Goal: Navigation & Orientation: Understand site structure

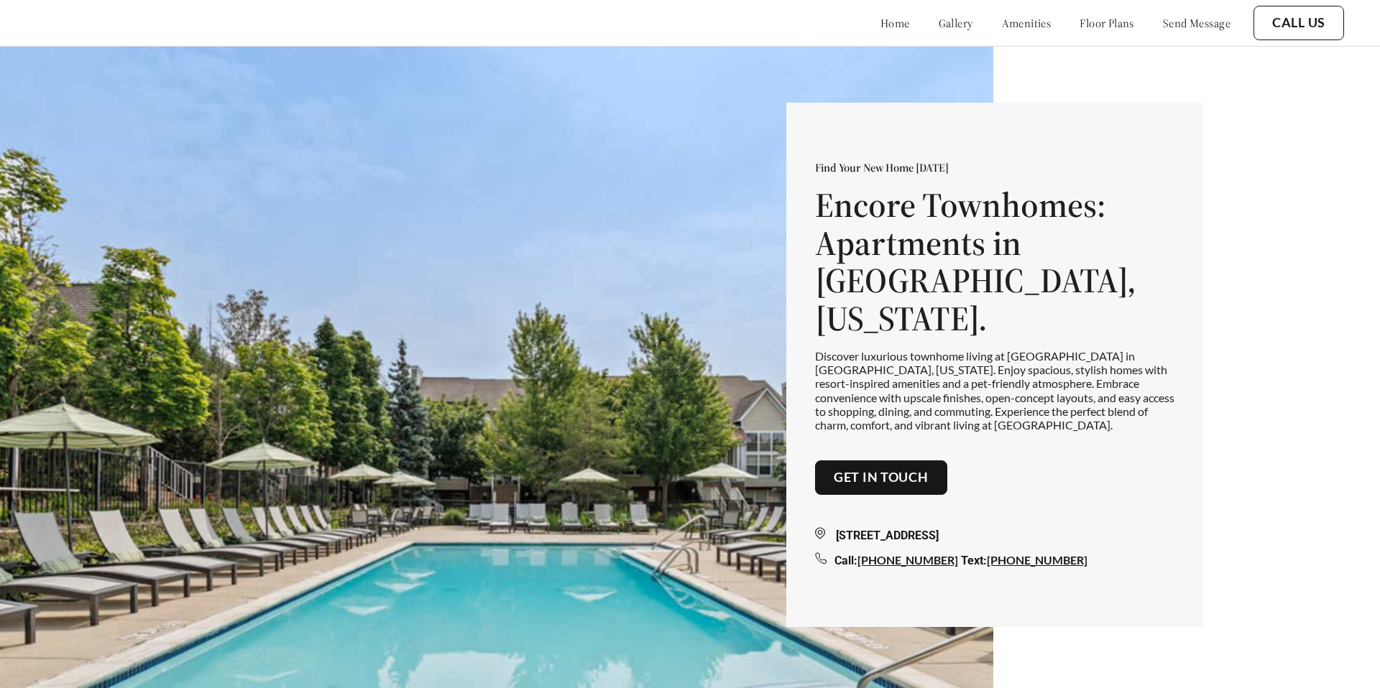
click at [880, 19] on link "home" at bounding box center [894, 23] width 29 height 14
click at [939, 21] on link "gallery" at bounding box center [956, 23] width 34 height 14
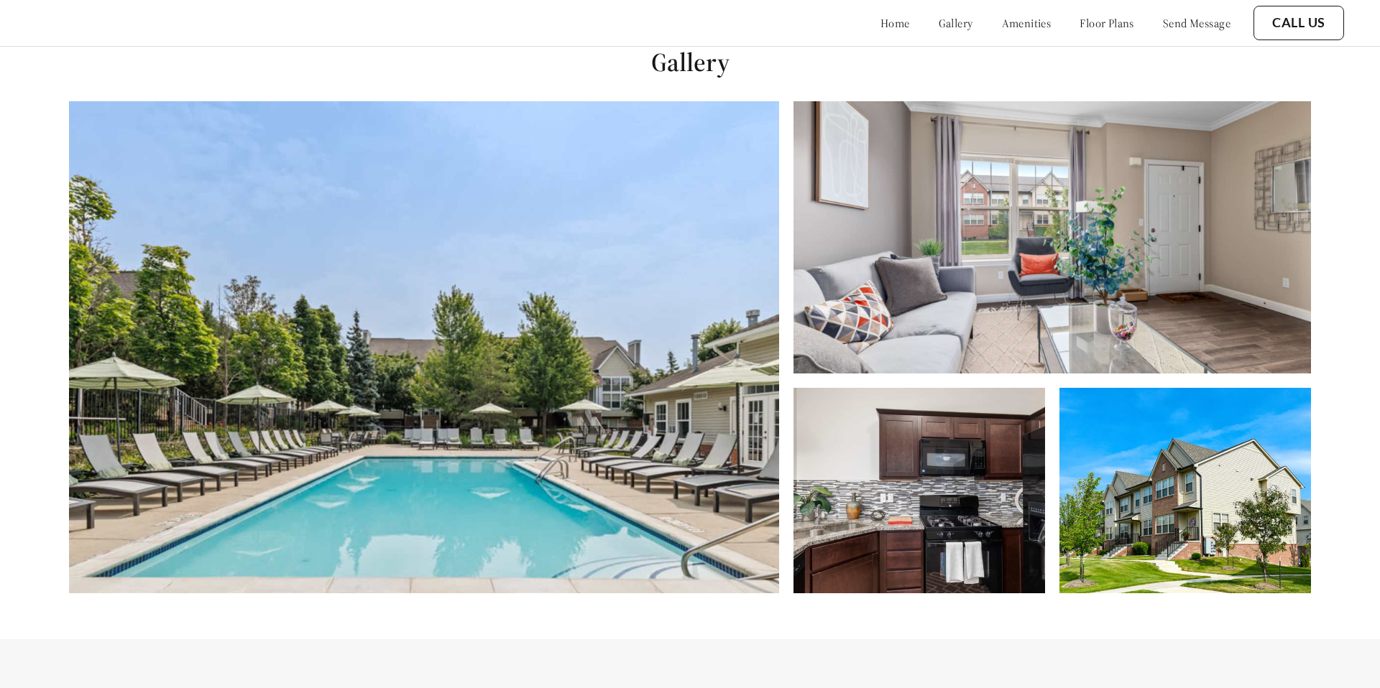
click at [1002, 19] on link "amenities" at bounding box center [1027, 23] width 50 height 14
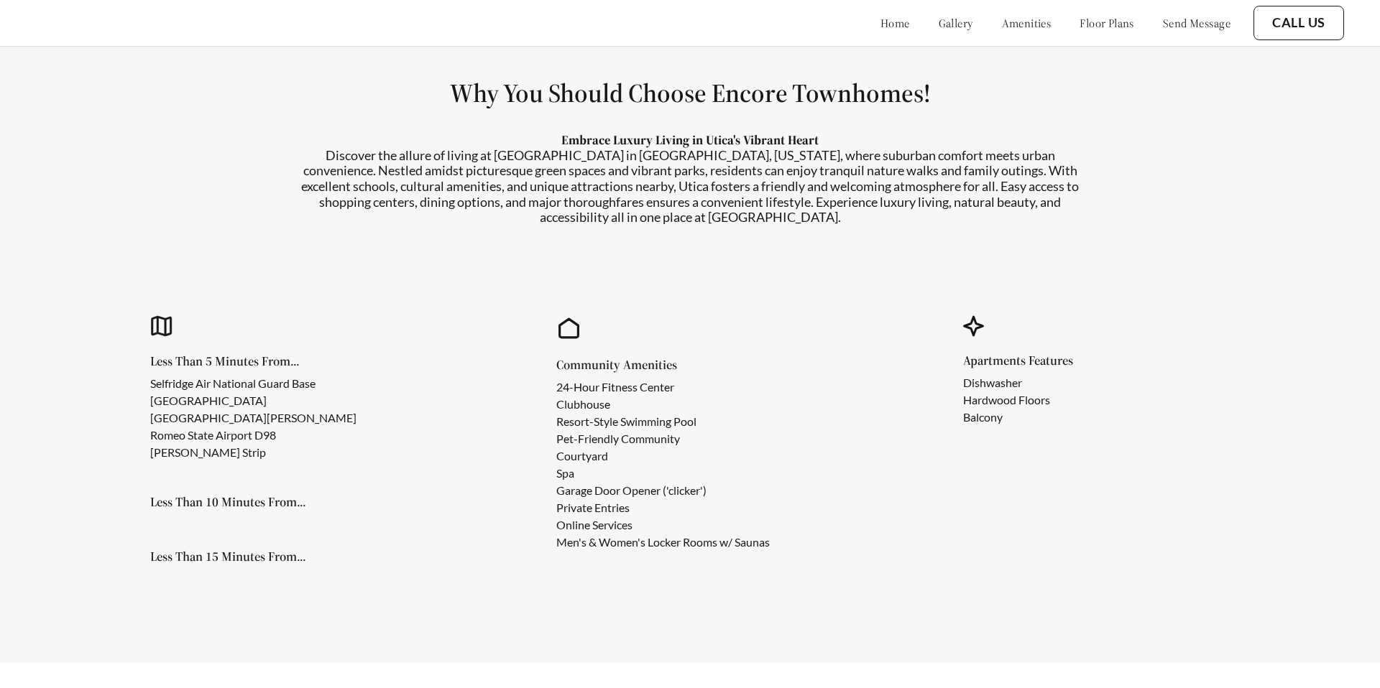
scroll to position [1328, 0]
